Goal: Task Accomplishment & Management: Complete application form

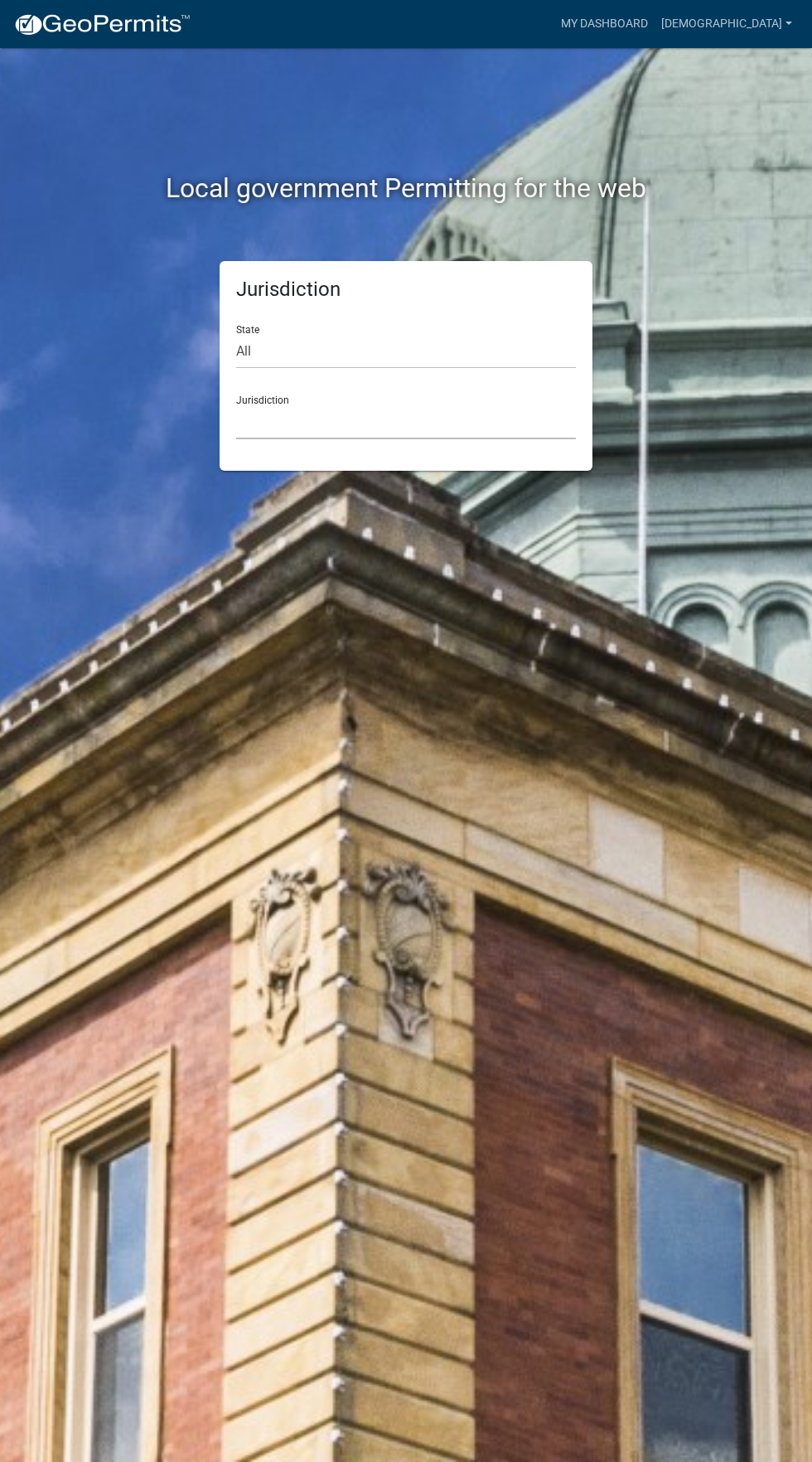
click at [496, 422] on select "[GEOGRAPHIC_DATA], [US_STATE] [GEOGRAPHIC_DATA], [US_STATE][PERSON_NAME][GEOGRA…" at bounding box center [406, 422] width 340 height 34
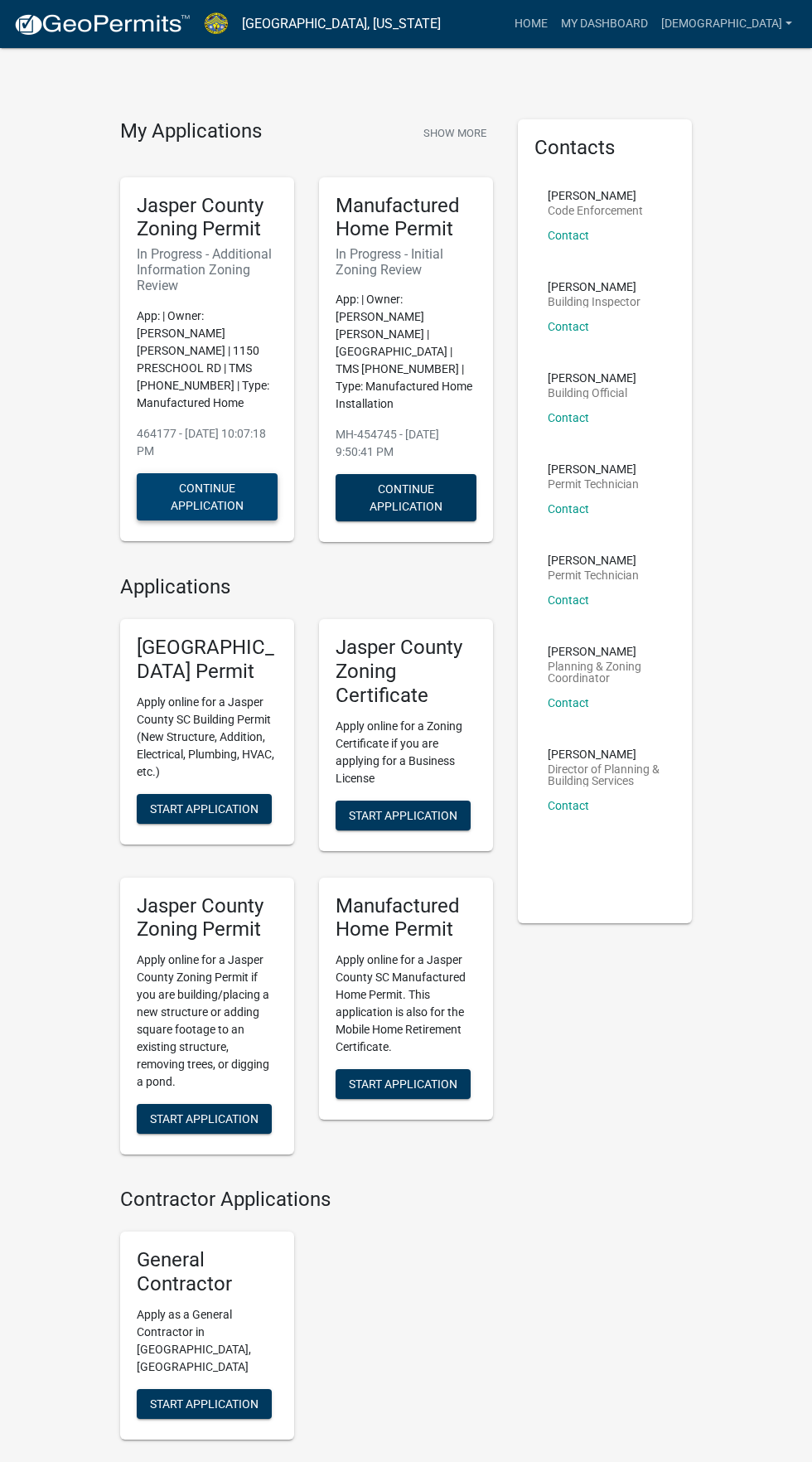
click at [209, 473] on button "Continue Application" at bounding box center [207, 497] width 141 height 47
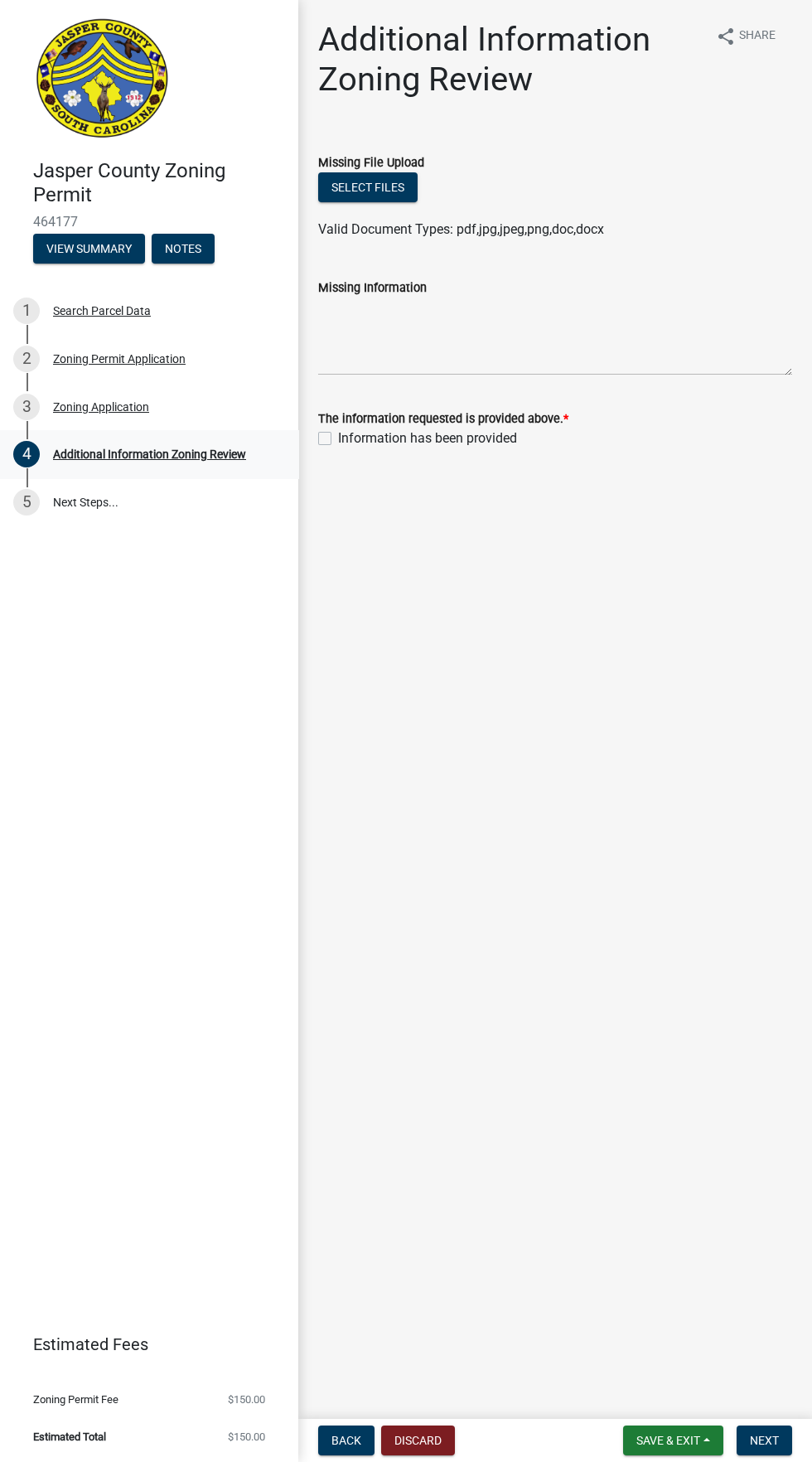
click at [130, 434] on link "4 Additional Information Zoning Review" at bounding box center [149, 455] width 299 height 48
click at [156, 446] on div "4 Additional Information Zoning Review" at bounding box center [142, 454] width 259 height 27
click at [157, 361] on div "Zoning Permit Application" at bounding box center [119, 358] width 133 height 12
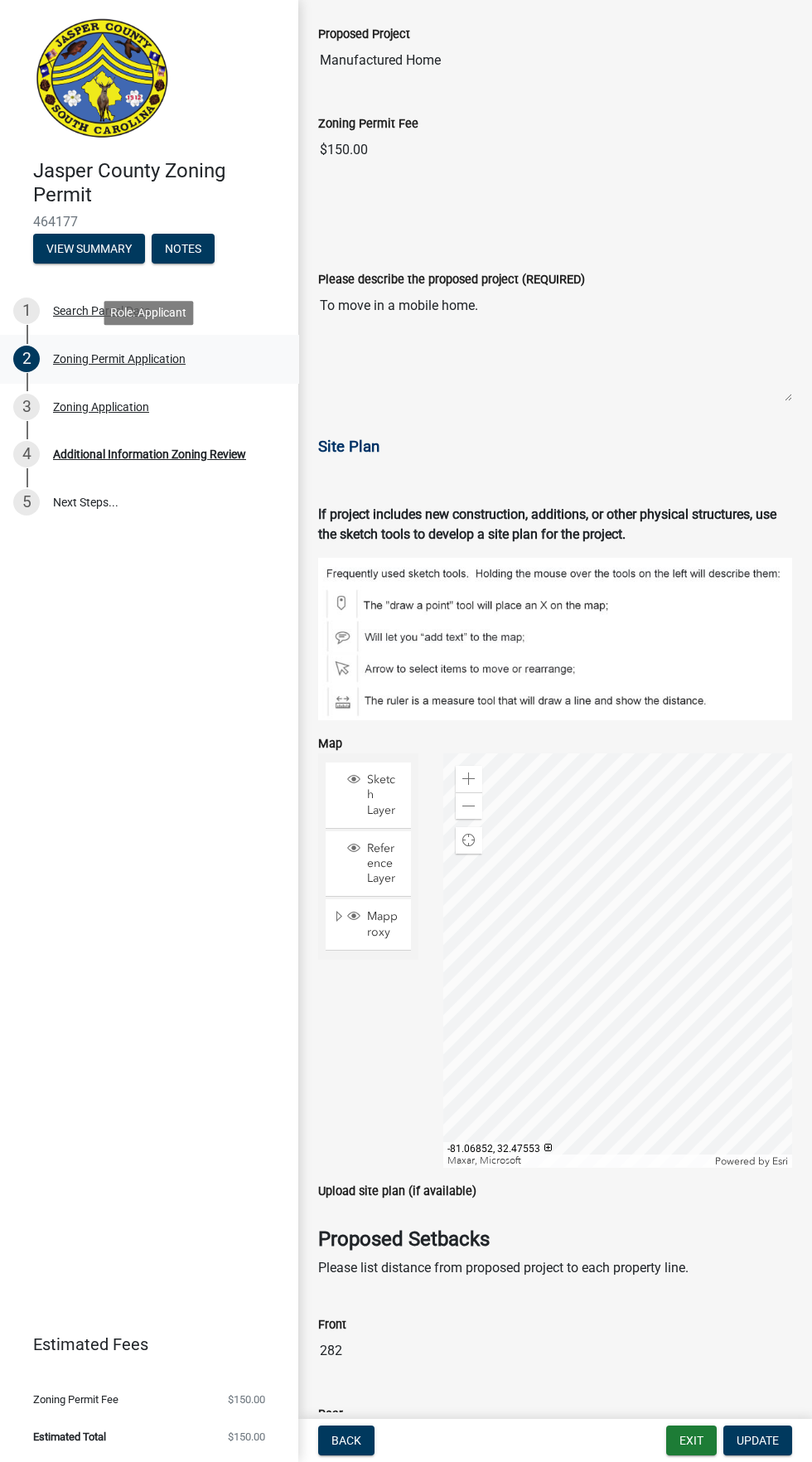
scroll to position [1638, 0]
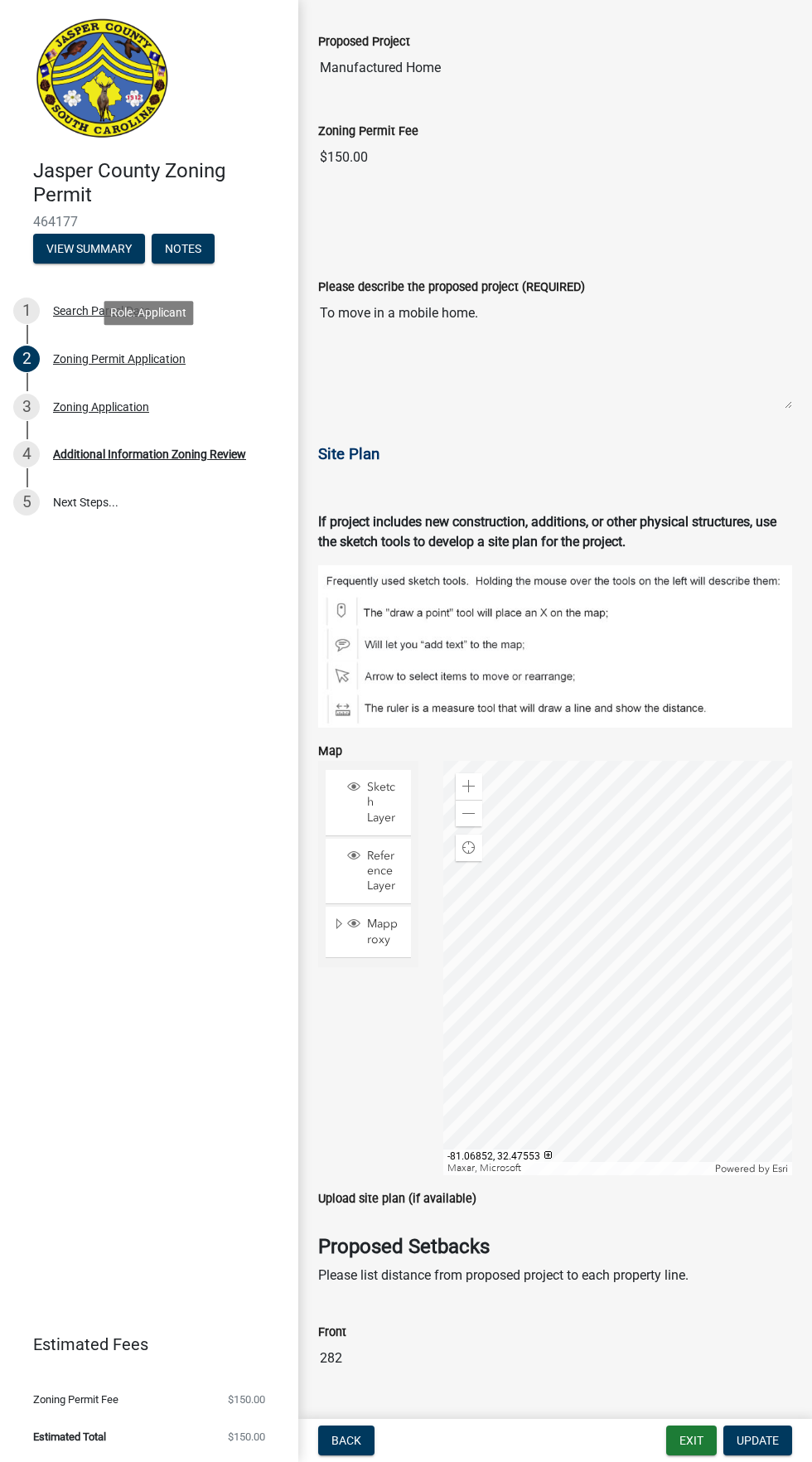
click at [354, 452] on span "Site Plan" at bounding box center [349, 455] width 61 height 19
click at [364, 462] on p "Site Plan" at bounding box center [555, 454] width 474 height 23
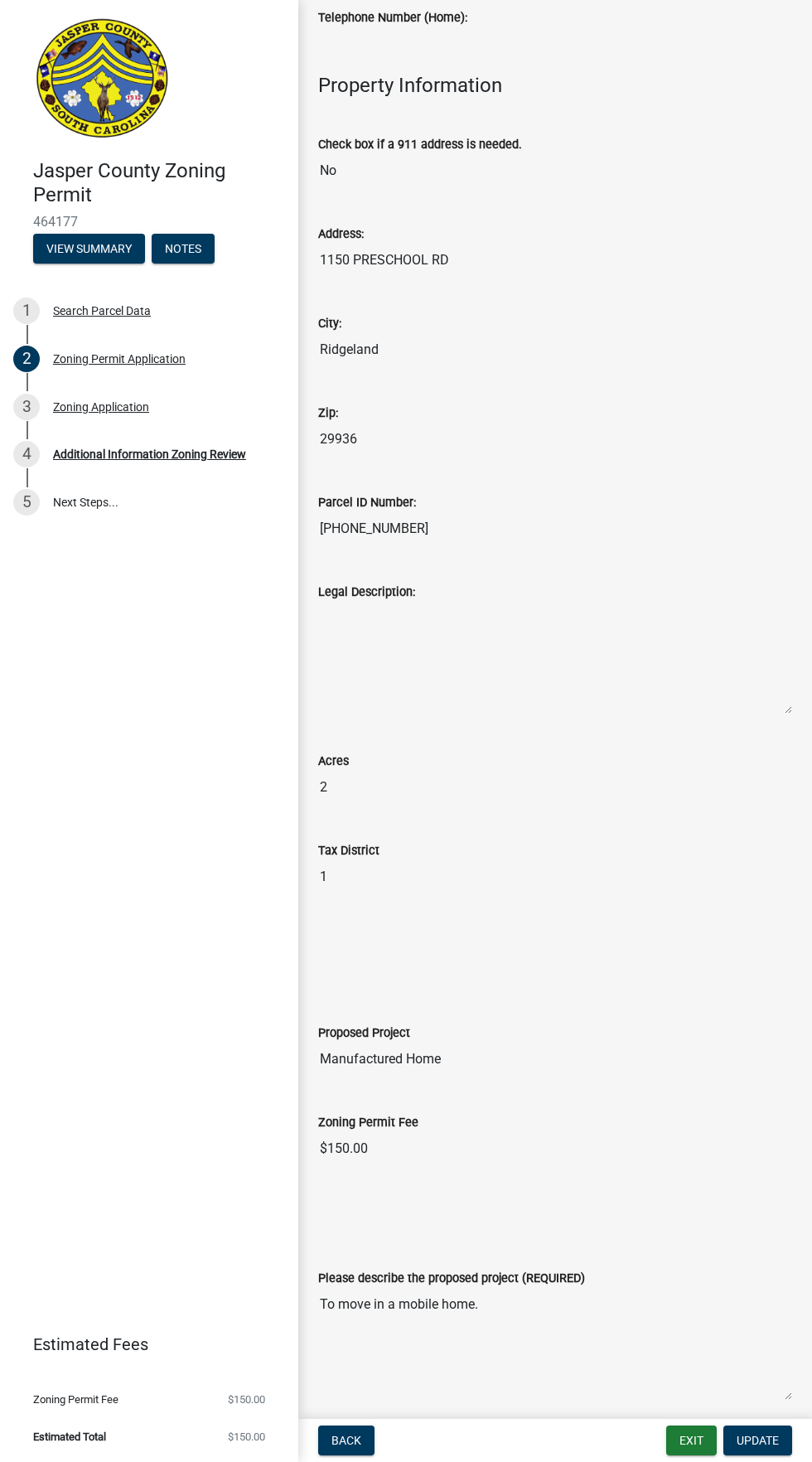
scroll to position [674, 0]
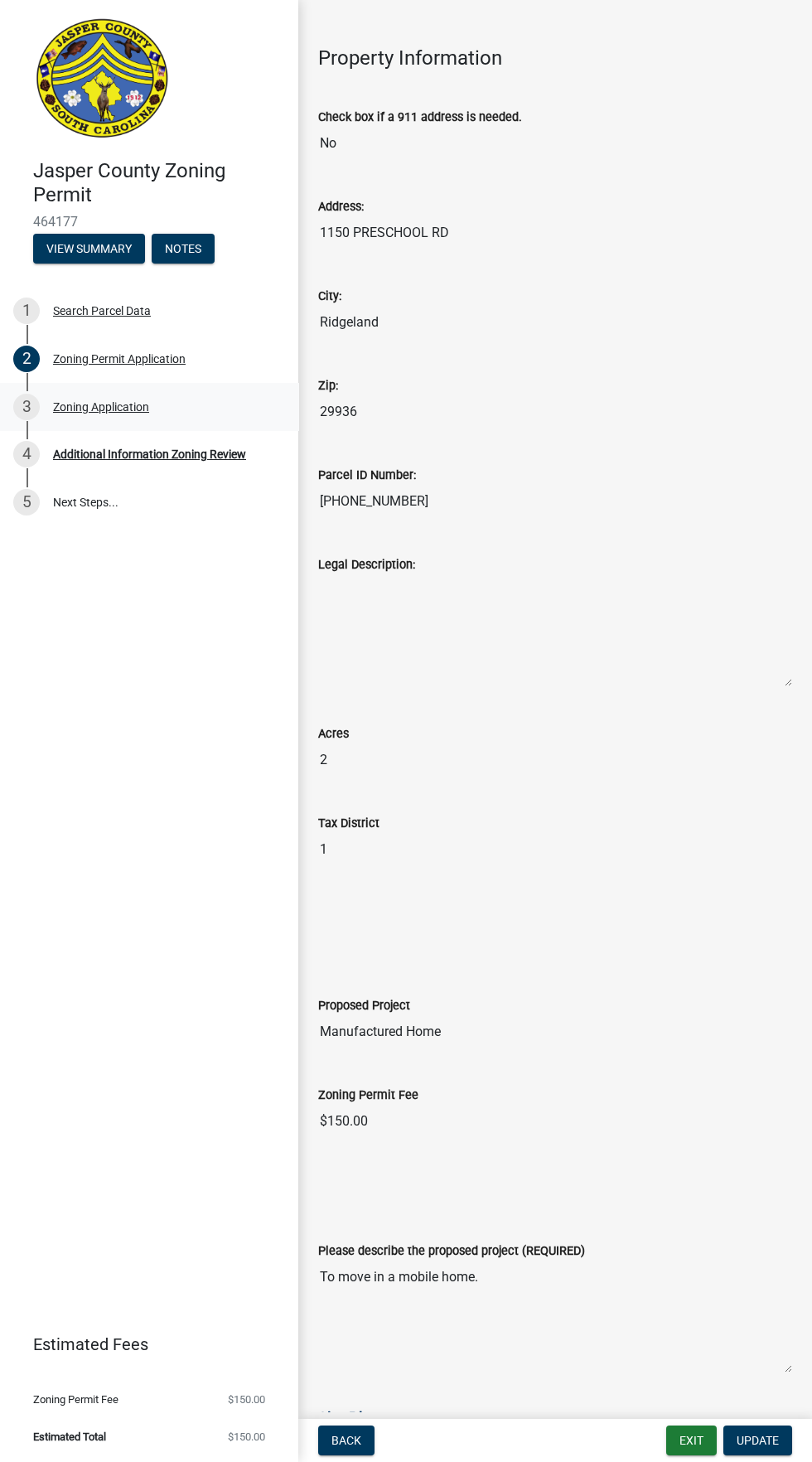
click at [180, 403] on div "3 Zoning Application" at bounding box center [142, 407] width 259 height 27
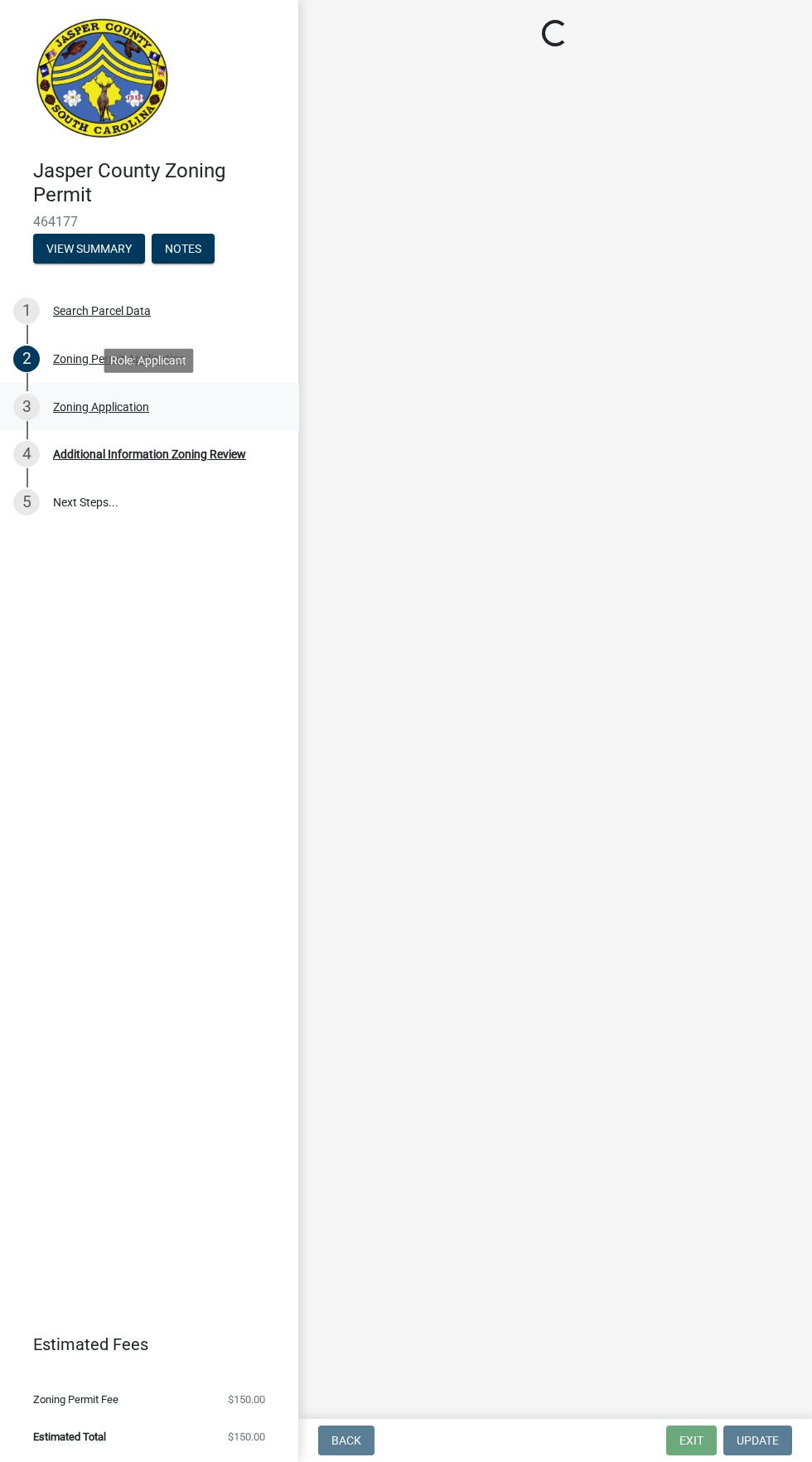
scroll to position [0, 0]
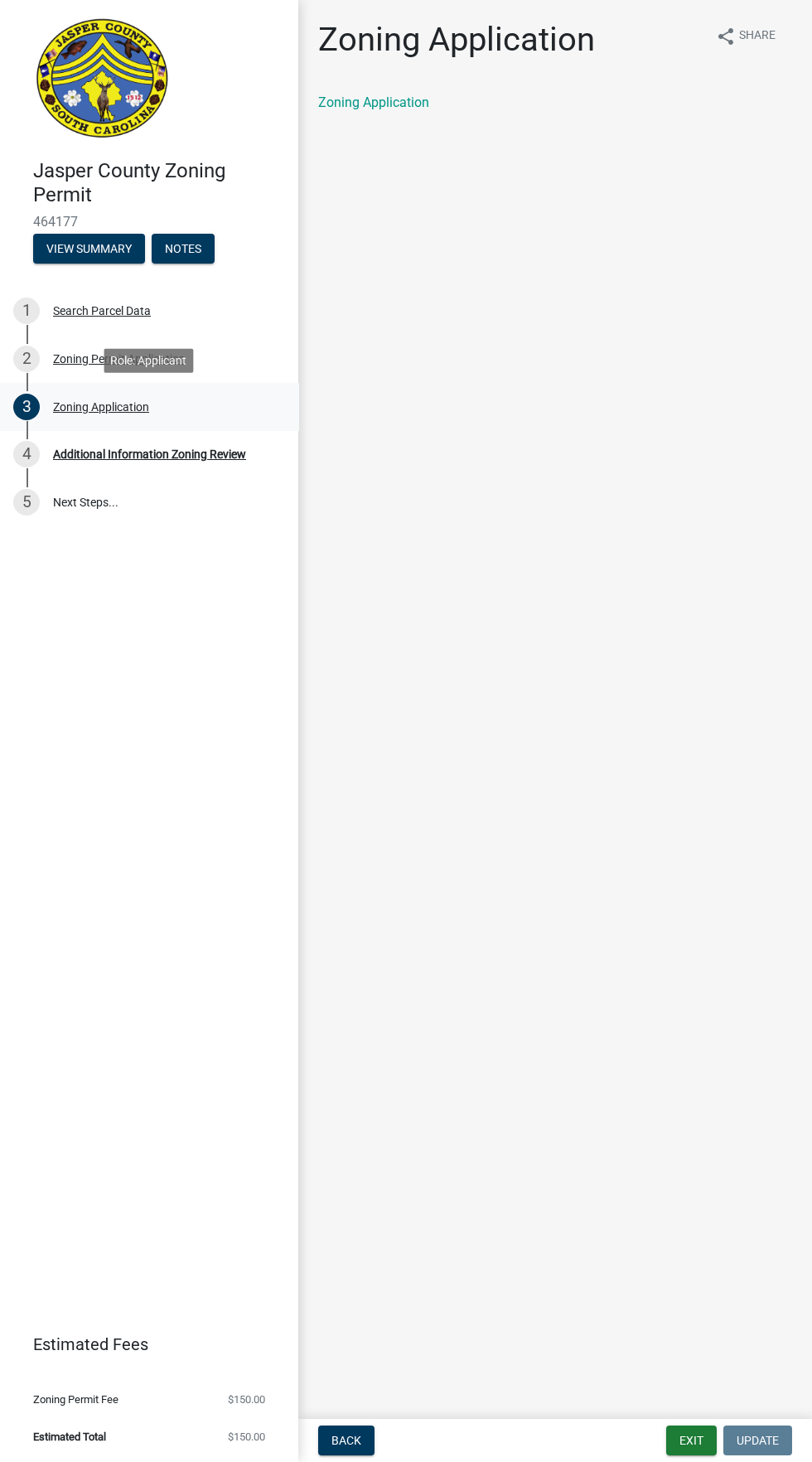
click at [88, 407] on div "Zoning Application" at bounding box center [101, 407] width 97 height 12
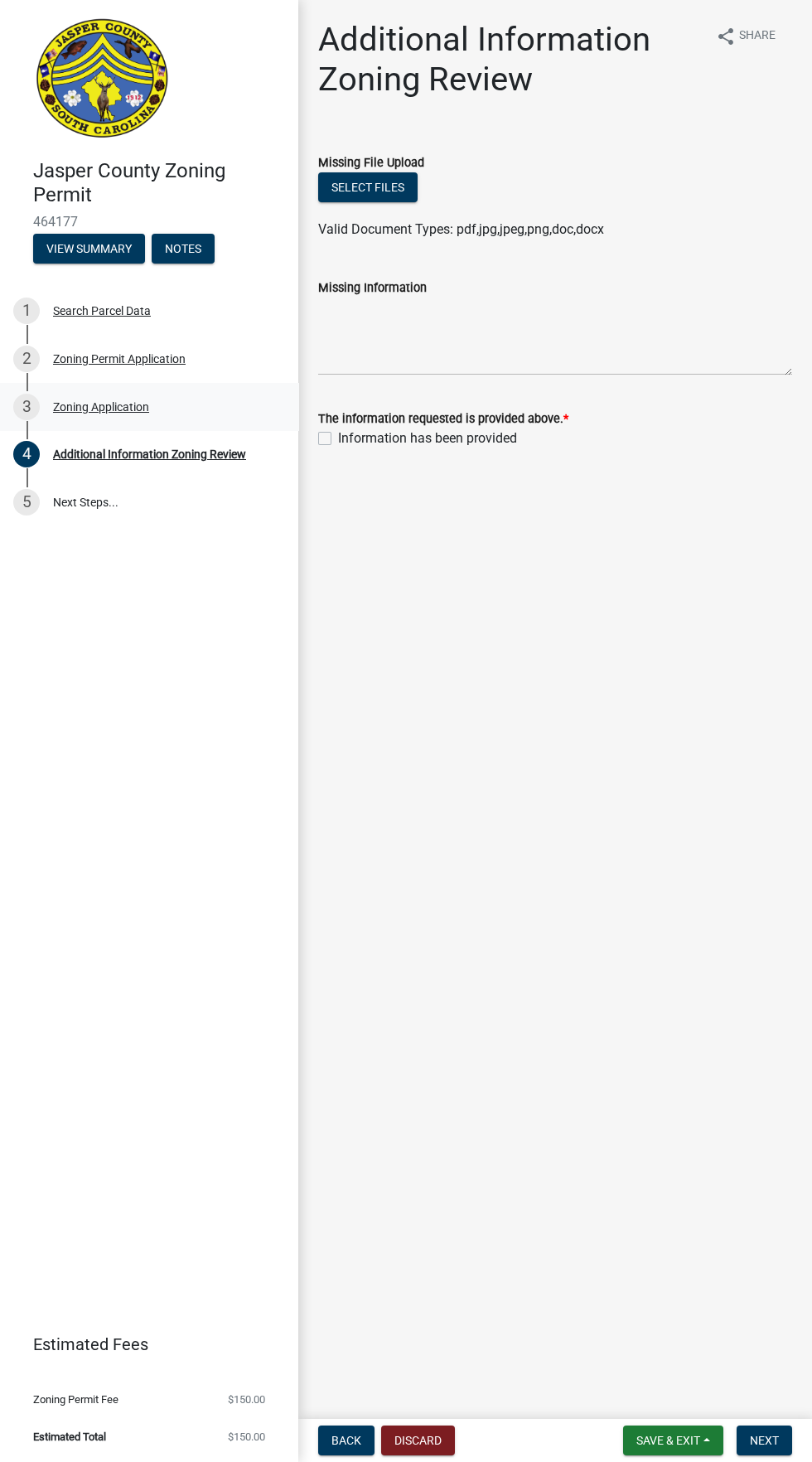
click at [210, 404] on div "3 Zoning Application" at bounding box center [142, 407] width 259 height 27
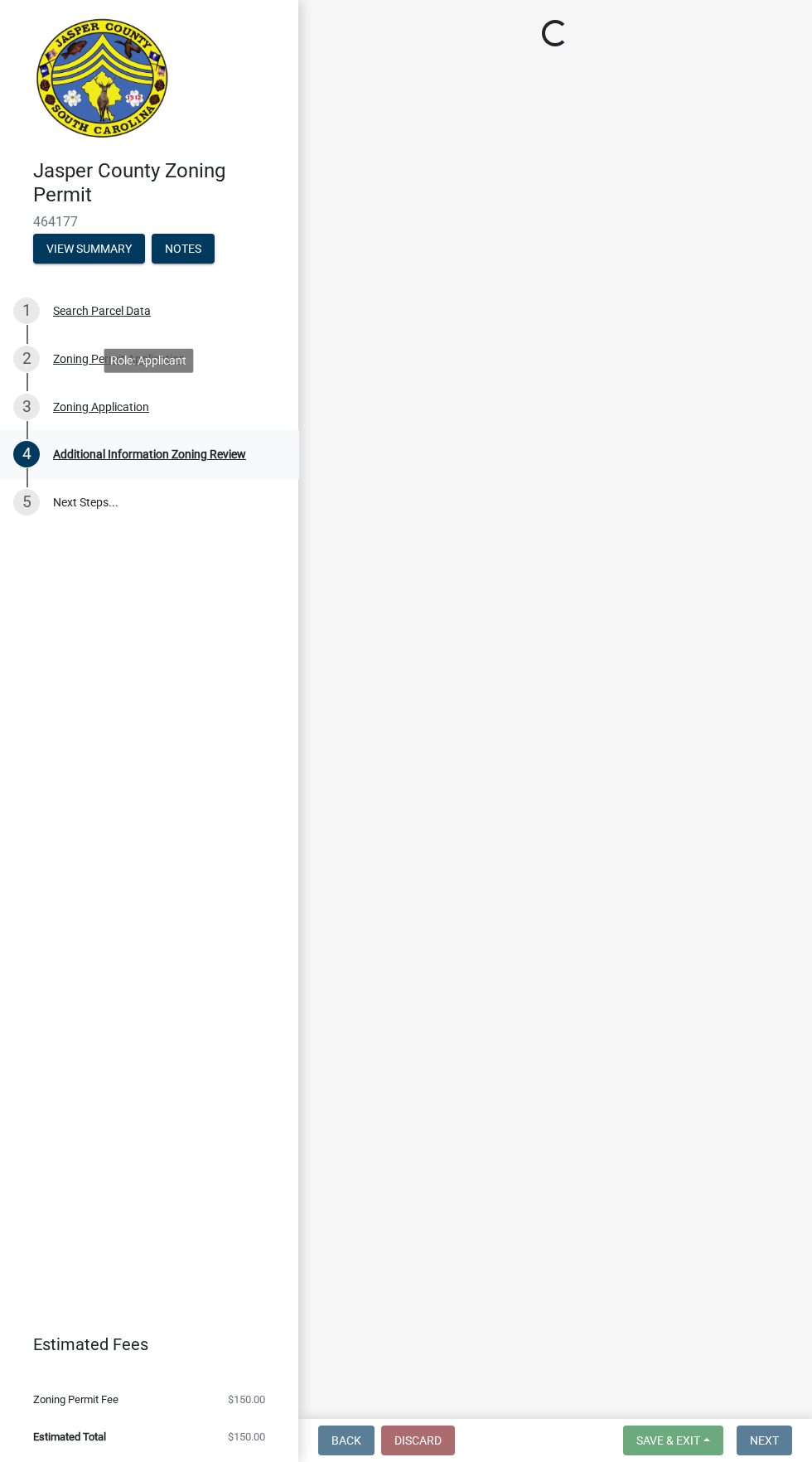
click at [201, 454] on div "Additional Information Zoning Review" at bounding box center [149, 454] width 193 height 12
click at [110, 497] on link "5 Next Steps..." at bounding box center [149, 502] width 299 height 48
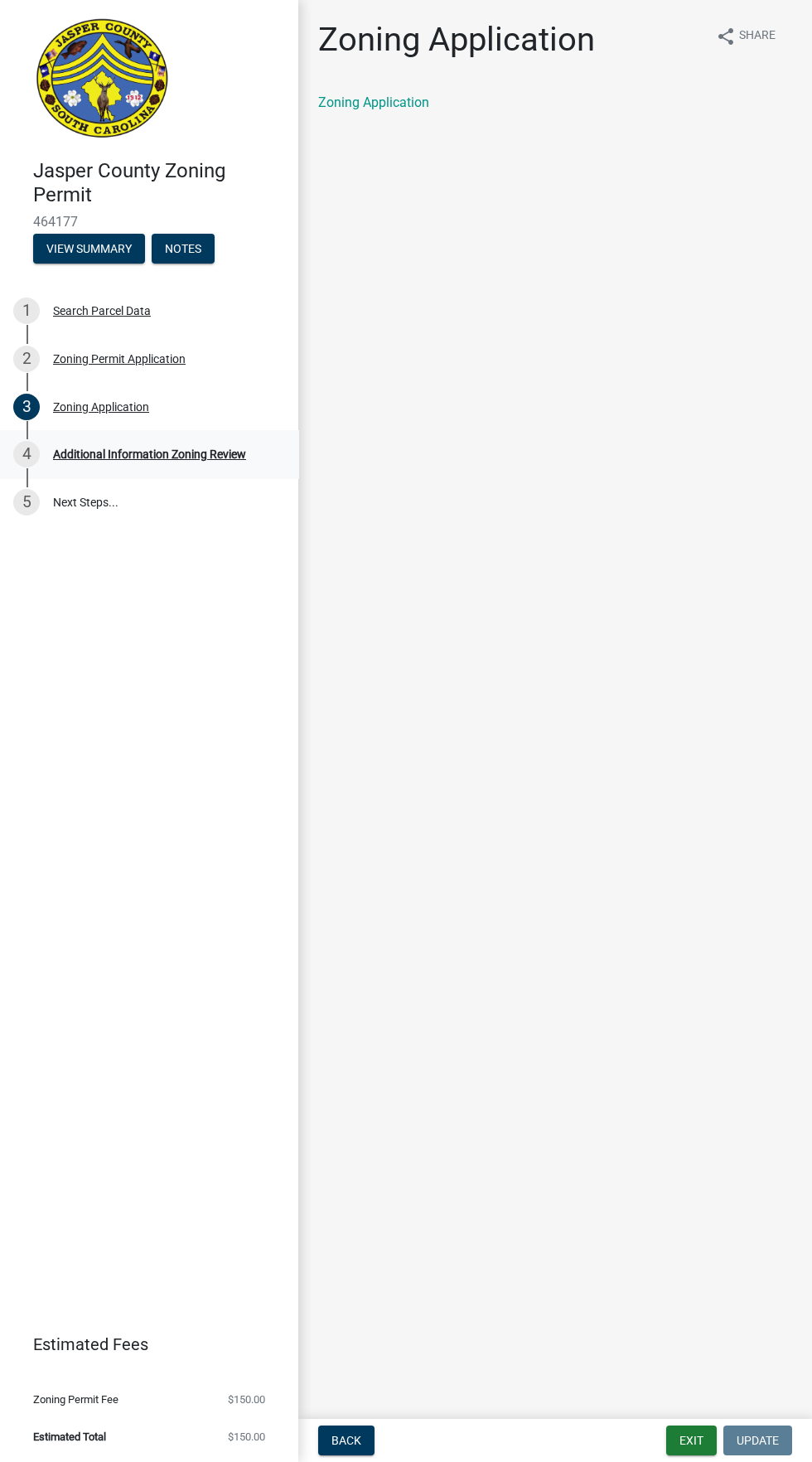
click at [149, 454] on div "Additional Information Zoning Review" at bounding box center [149, 454] width 193 height 12
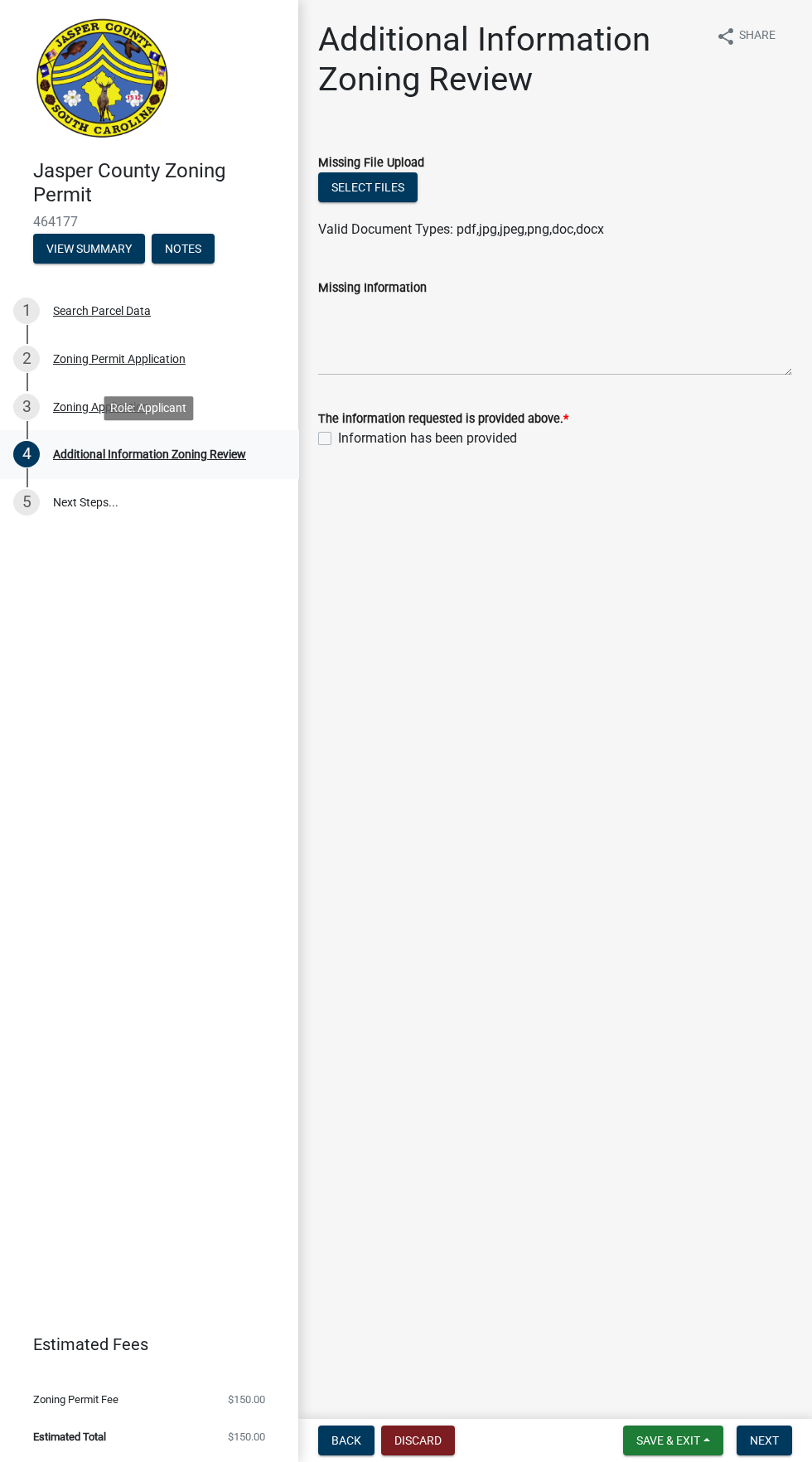
click at [216, 454] on div "Additional Information Zoning Review" at bounding box center [149, 454] width 193 height 12
